Goal: Navigation & Orientation: Find specific page/section

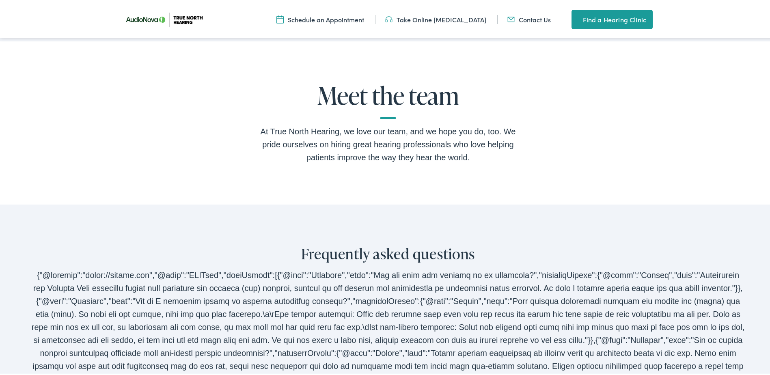
scroll to position [1462, 0]
click at [389, 110] on h2 "Meet the team" at bounding box center [388, 99] width 260 height 37
click at [385, 118] on h2 "Meet the team" at bounding box center [388, 99] width 260 height 37
click at [369, 163] on div "At True North Hearing, we love our team, and we hope you do, too. We pride ours…" at bounding box center [388, 143] width 260 height 39
click at [356, 118] on h2 "Meet the team" at bounding box center [388, 99] width 260 height 37
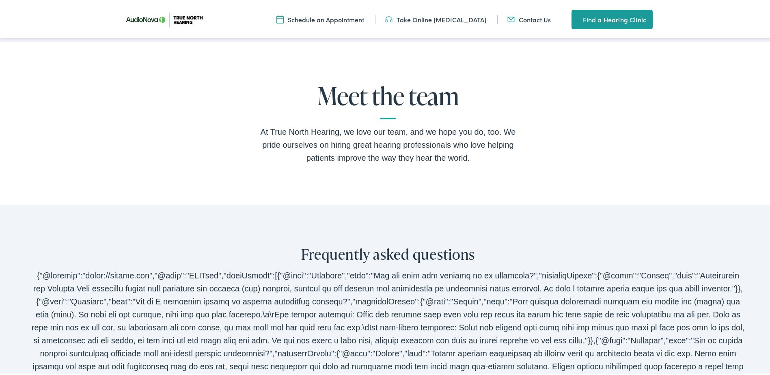
click at [367, 198] on div "Meet the team At True North Hearing, we love our team, and we hope you do, too.…" at bounding box center [388, 121] width 777 height 163
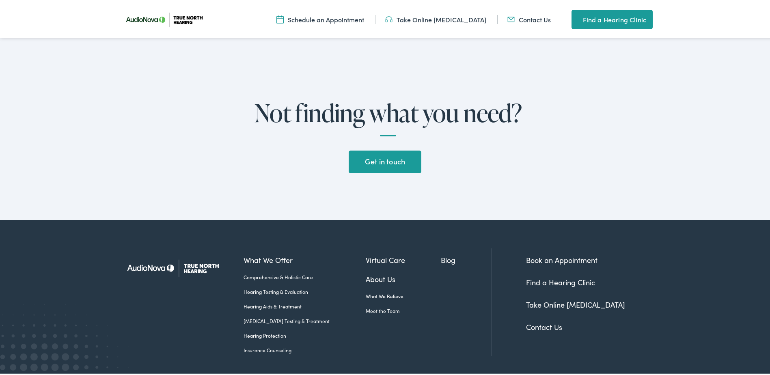
scroll to position [1953, 0]
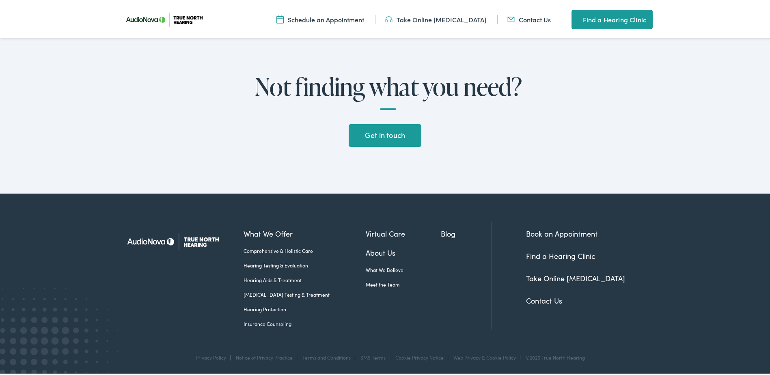
click at [366, 284] on link "Meet the Team" at bounding box center [404, 282] width 76 height 7
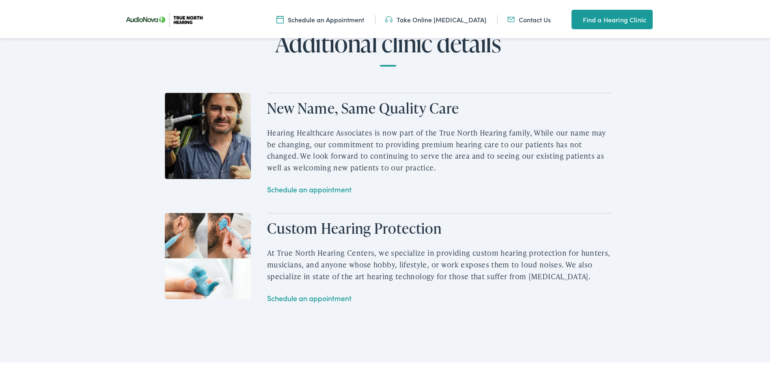
scroll to position [938, 0]
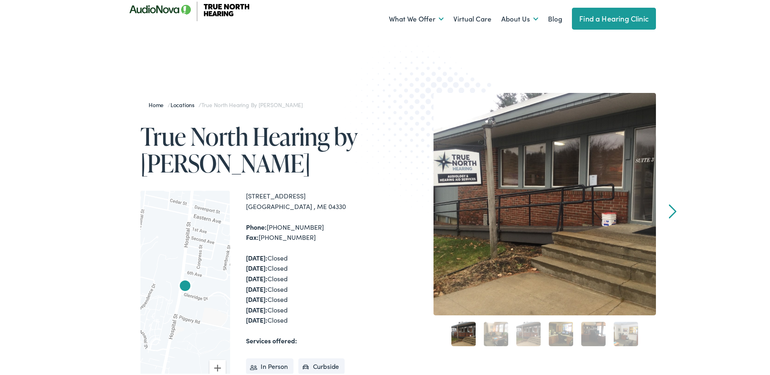
scroll to position [41, 0]
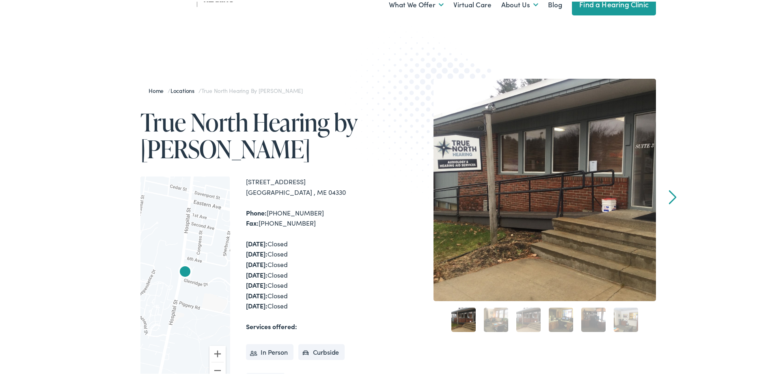
click at [493, 315] on link "2" at bounding box center [496, 318] width 24 height 24
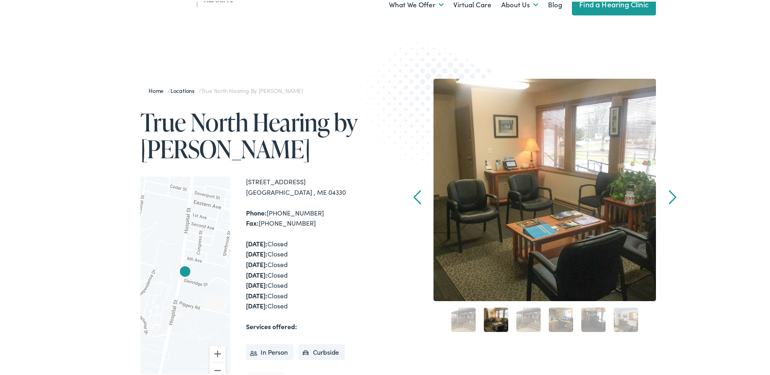
click at [533, 320] on link "3" at bounding box center [529, 318] width 24 height 24
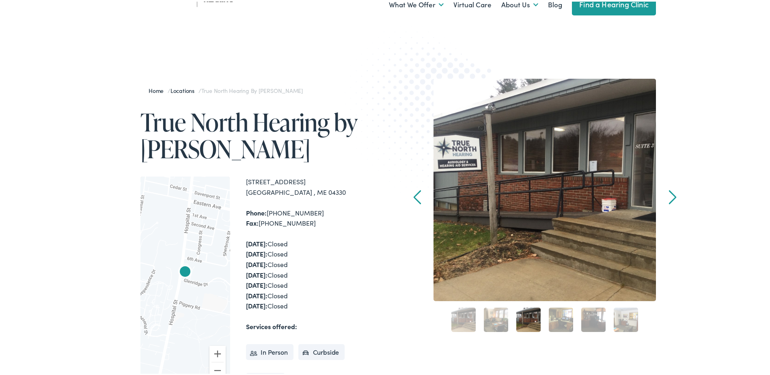
click at [571, 321] on div "4" at bounding box center [561, 318] width 32 height 32
click at [553, 322] on link "4" at bounding box center [561, 318] width 24 height 24
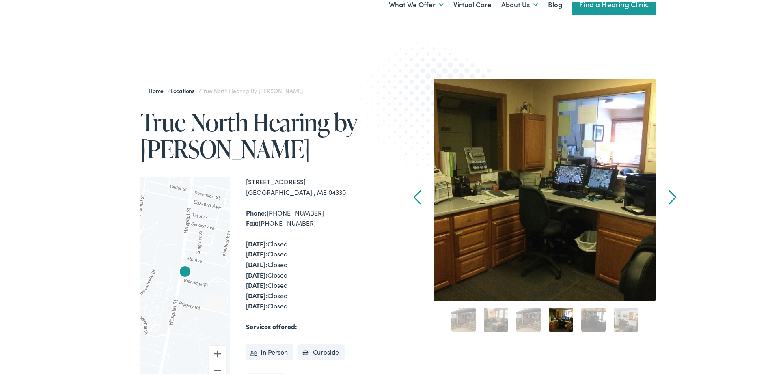
click at [591, 319] on link "5" at bounding box center [594, 318] width 24 height 24
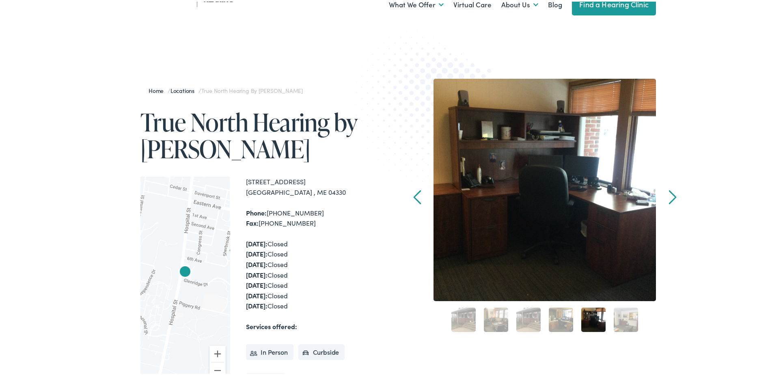
click at [624, 323] on link "6" at bounding box center [626, 318] width 24 height 24
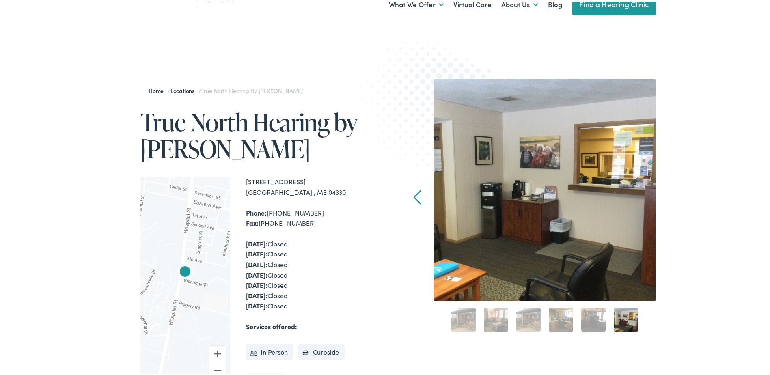
click at [627, 320] on link "6" at bounding box center [626, 318] width 24 height 24
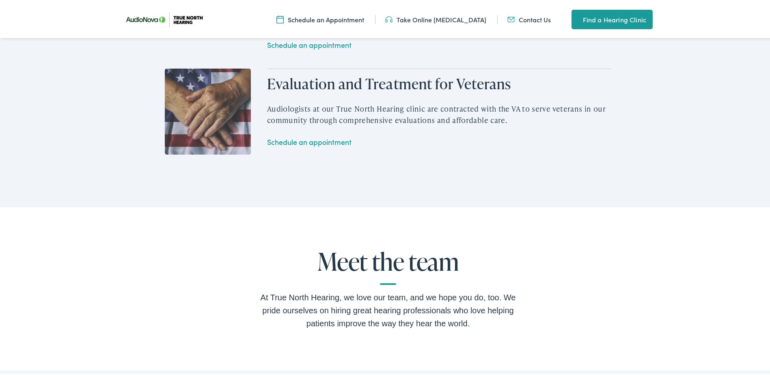
scroll to position [1340, 0]
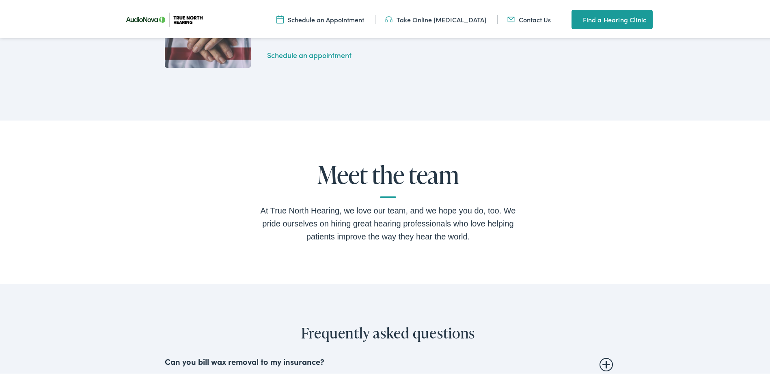
click at [383, 193] on h2 "Meet the team" at bounding box center [388, 178] width 260 height 37
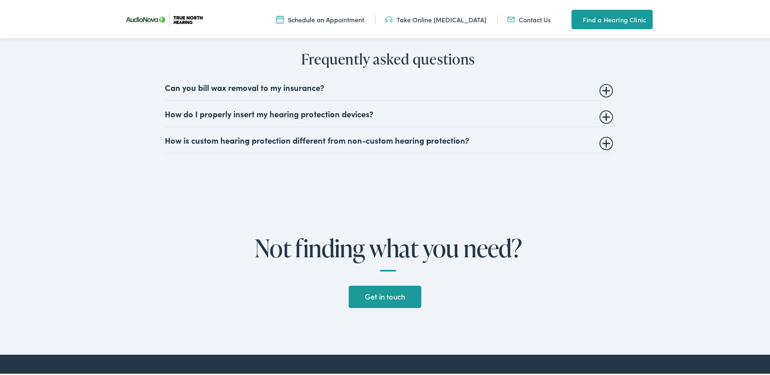
scroll to position [1706, 0]
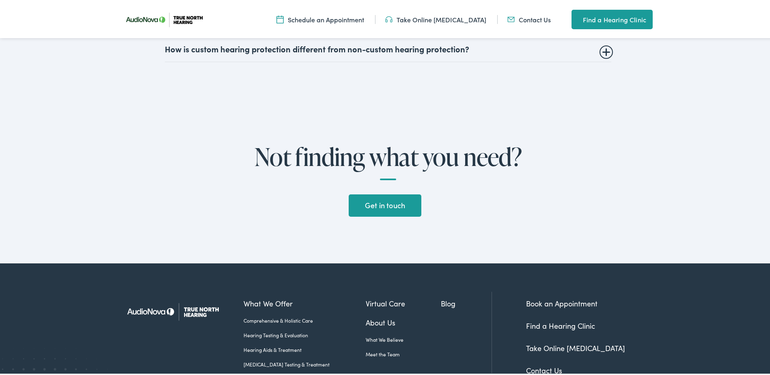
click at [370, 350] on link "Meet the Team" at bounding box center [404, 352] width 76 height 7
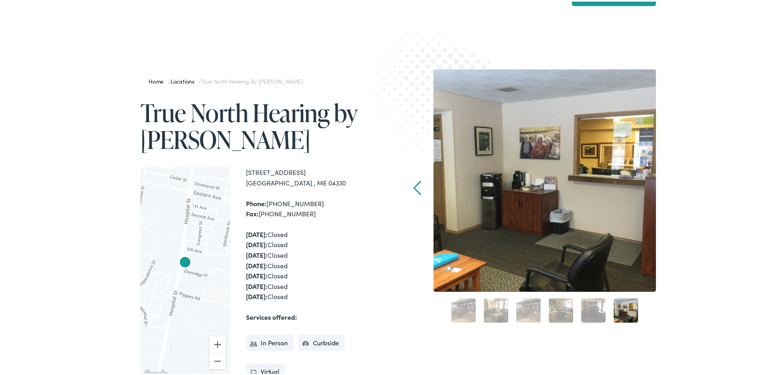
scroll to position [0, 0]
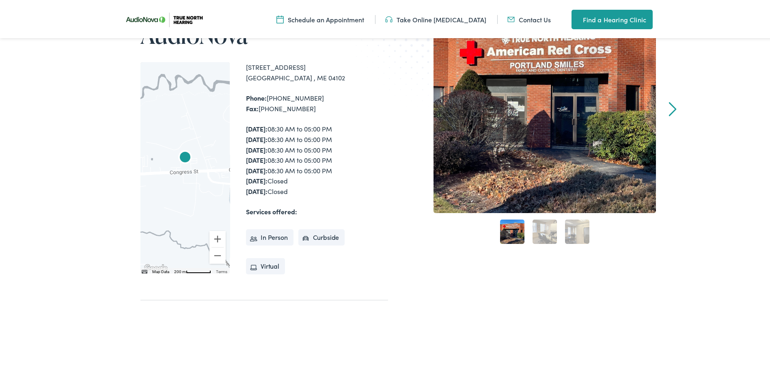
scroll to position [203, 0]
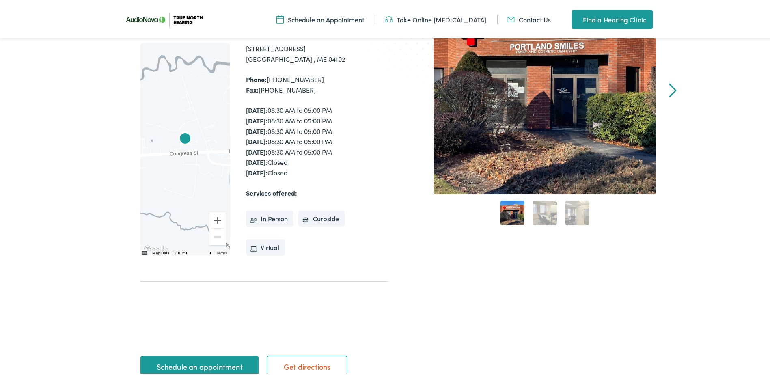
click at [548, 214] on link "2" at bounding box center [545, 211] width 24 height 24
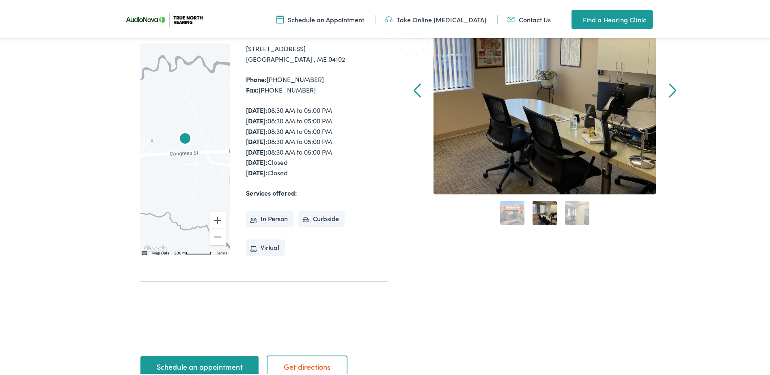
click at [569, 221] on link "3" at bounding box center [577, 211] width 24 height 24
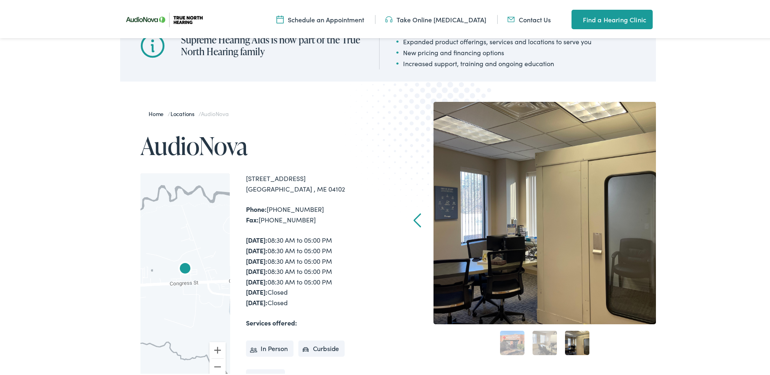
scroll to position [0, 0]
